Goal: Task Accomplishment & Management: Manage account settings

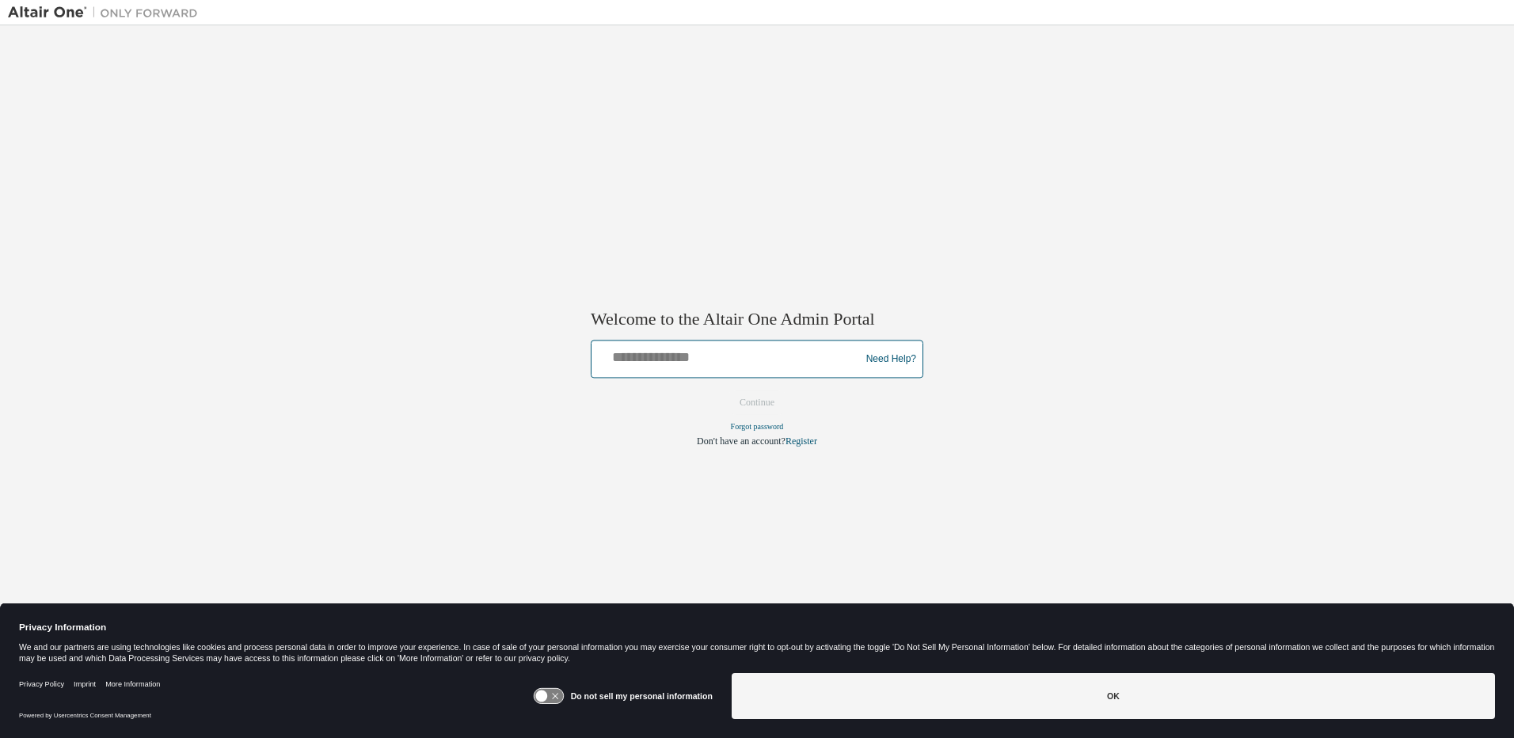
click at [782, 345] on input "text" at bounding box center [728, 356] width 261 height 23
type input "**********"
click at [723, 391] on button "Continue" at bounding box center [757, 403] width 68 height 24
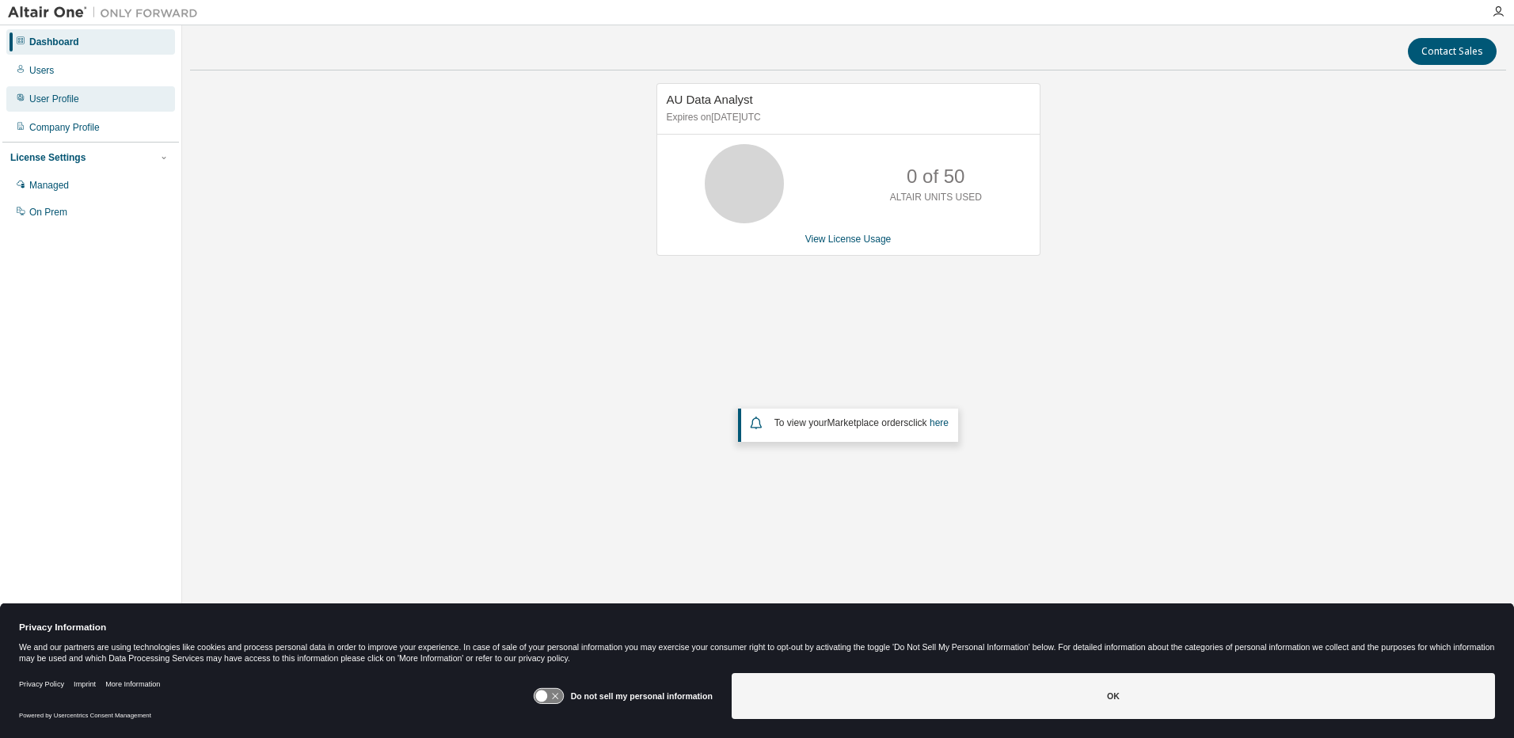
click at [78, 97] on div "User Profile" at bounding box center [54, 99] width 50 height 13
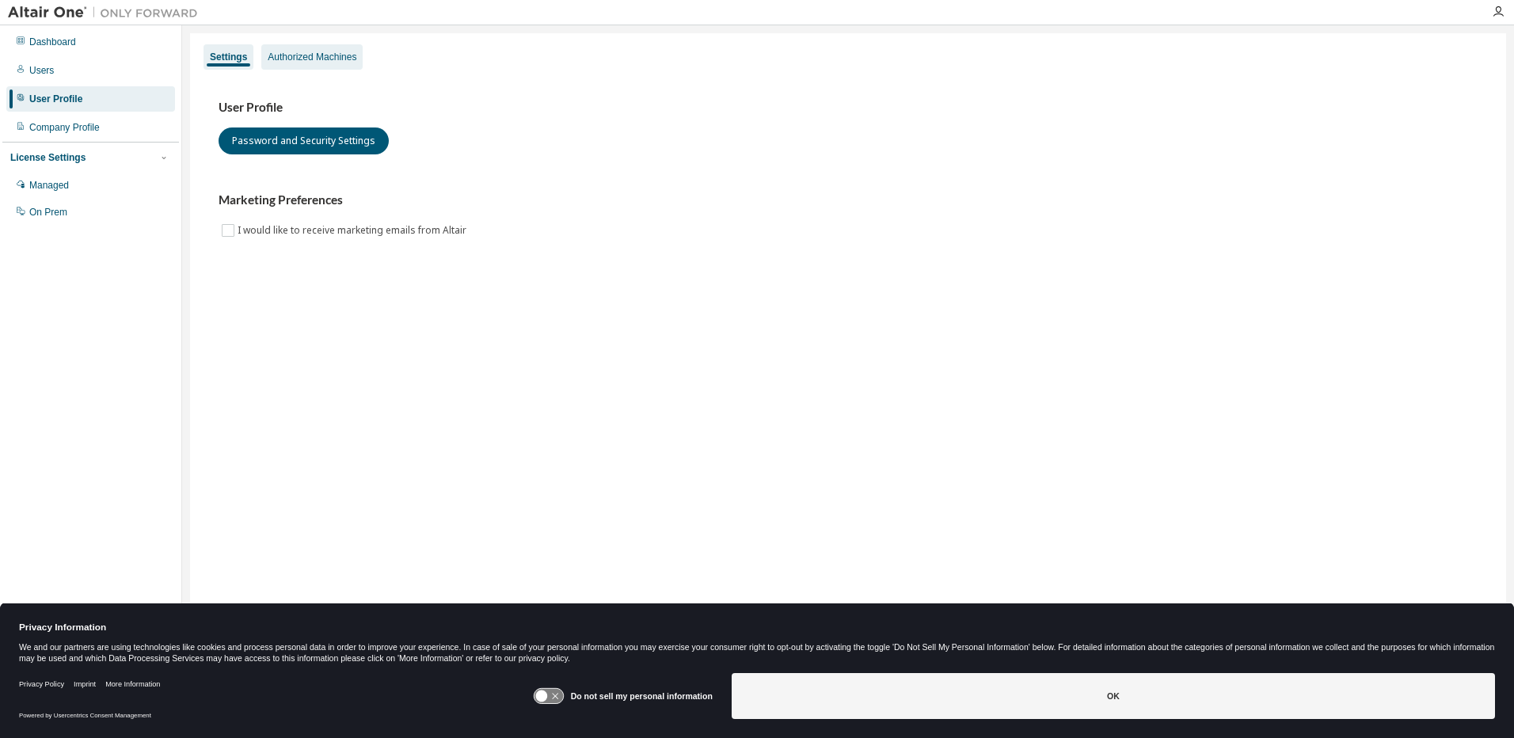
click at [321, 52] on div "Authorized Machines" at bounding box center [312, 57] width 89 height 13
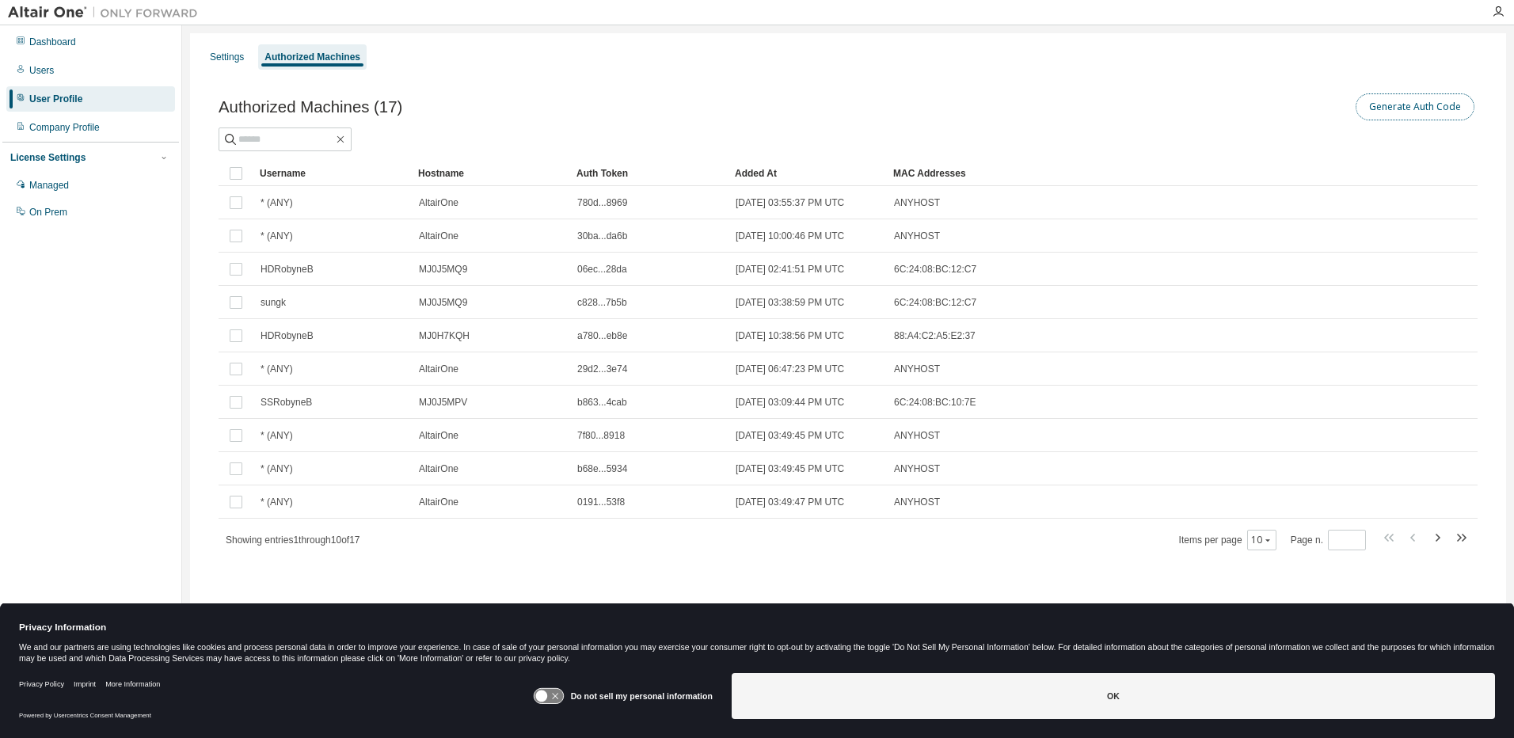
click at [1431, 112] on button "Generate Auth Code" at bounding box center [1415, 106] width 119 height 27
